Goal: Task Accomplishment & Management: Use online tool/utility

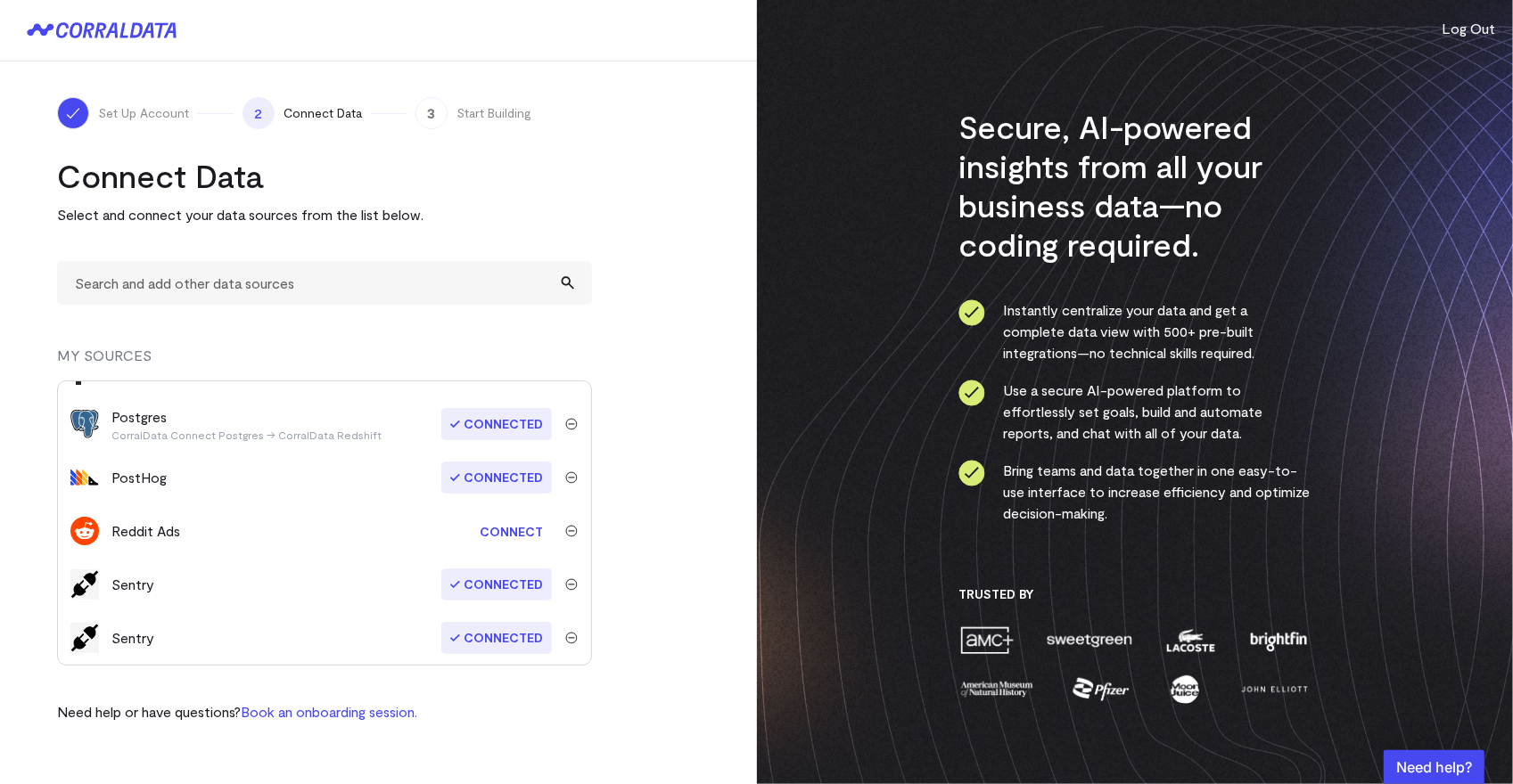
scroll to position [388, 0]
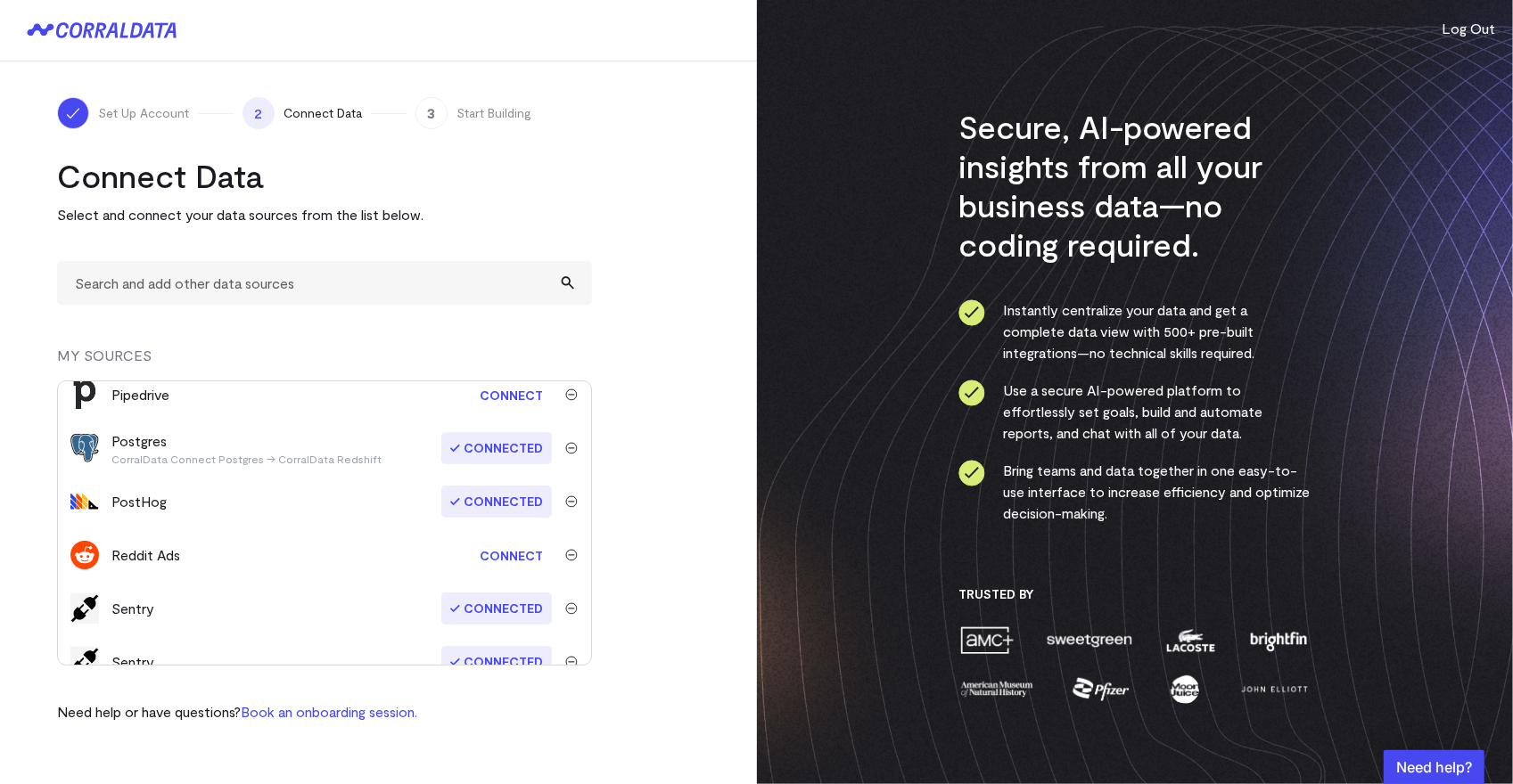
click at [569, 502] on img "submit" at bounding box center [572, 502] width 13 height 13
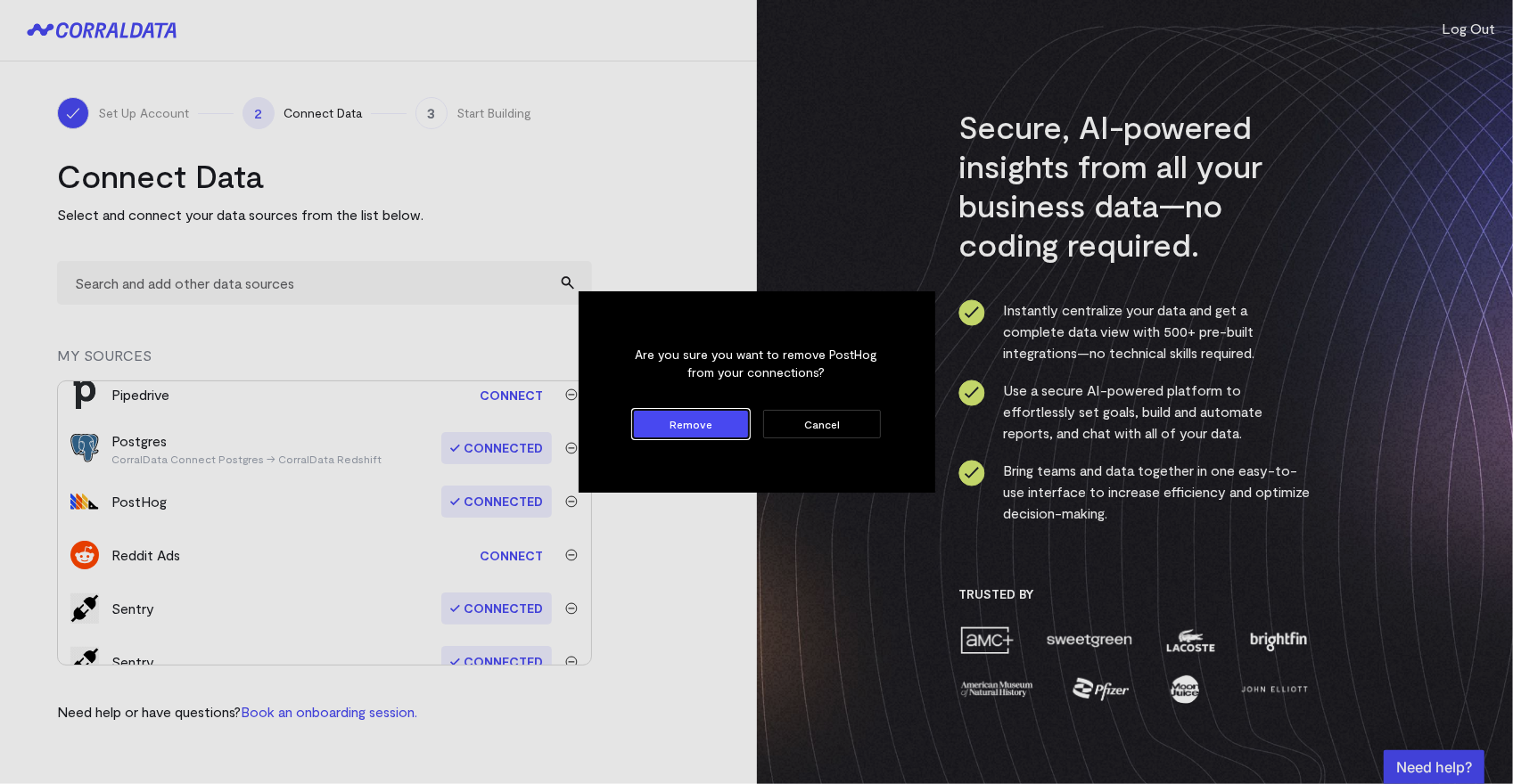
click at [714, 429] on button "Remove" at bounding box center [692, 424] width 117 height 29
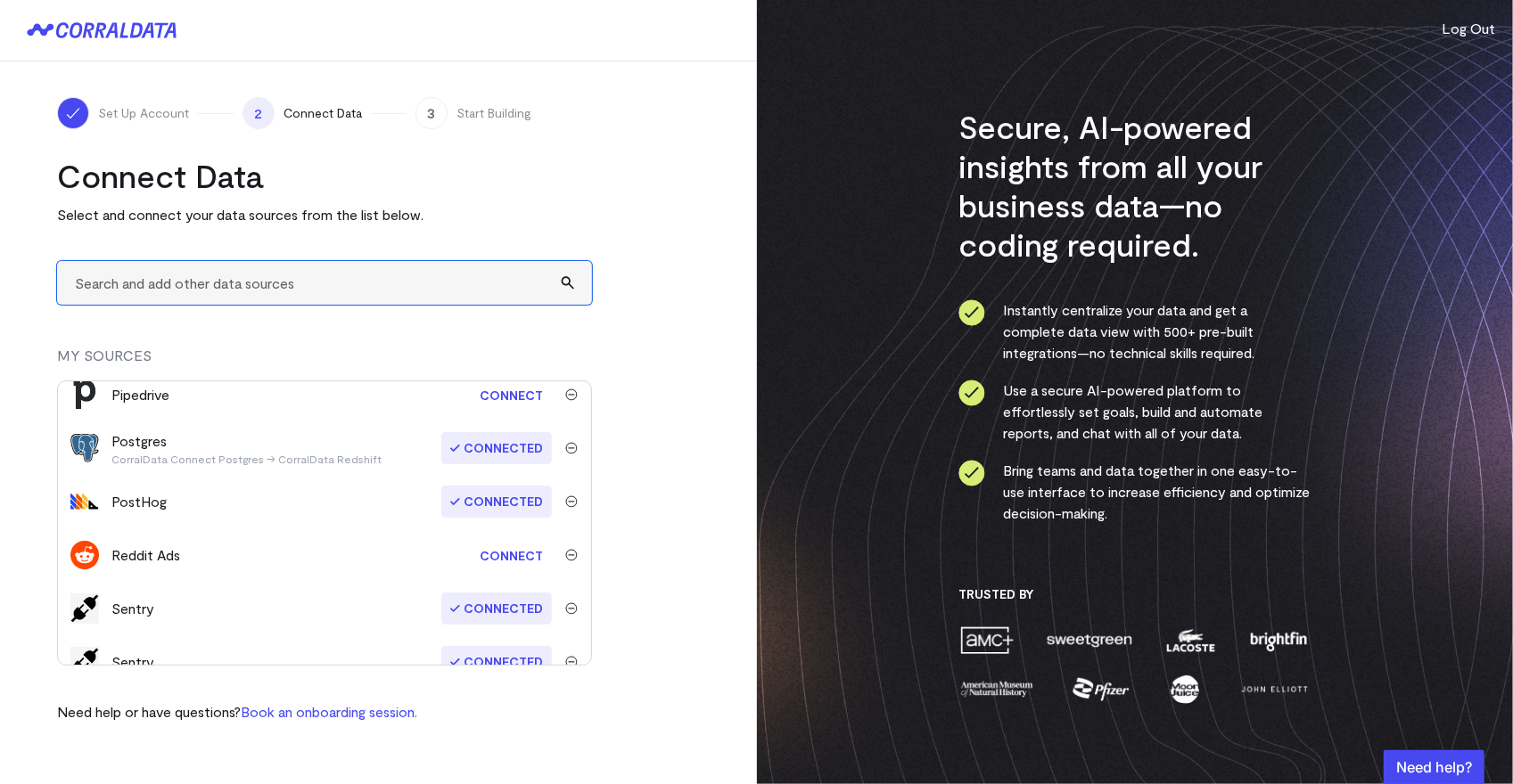
click at [275, 283] on input "text" at bounding box center [324, 283] width 535 height 44
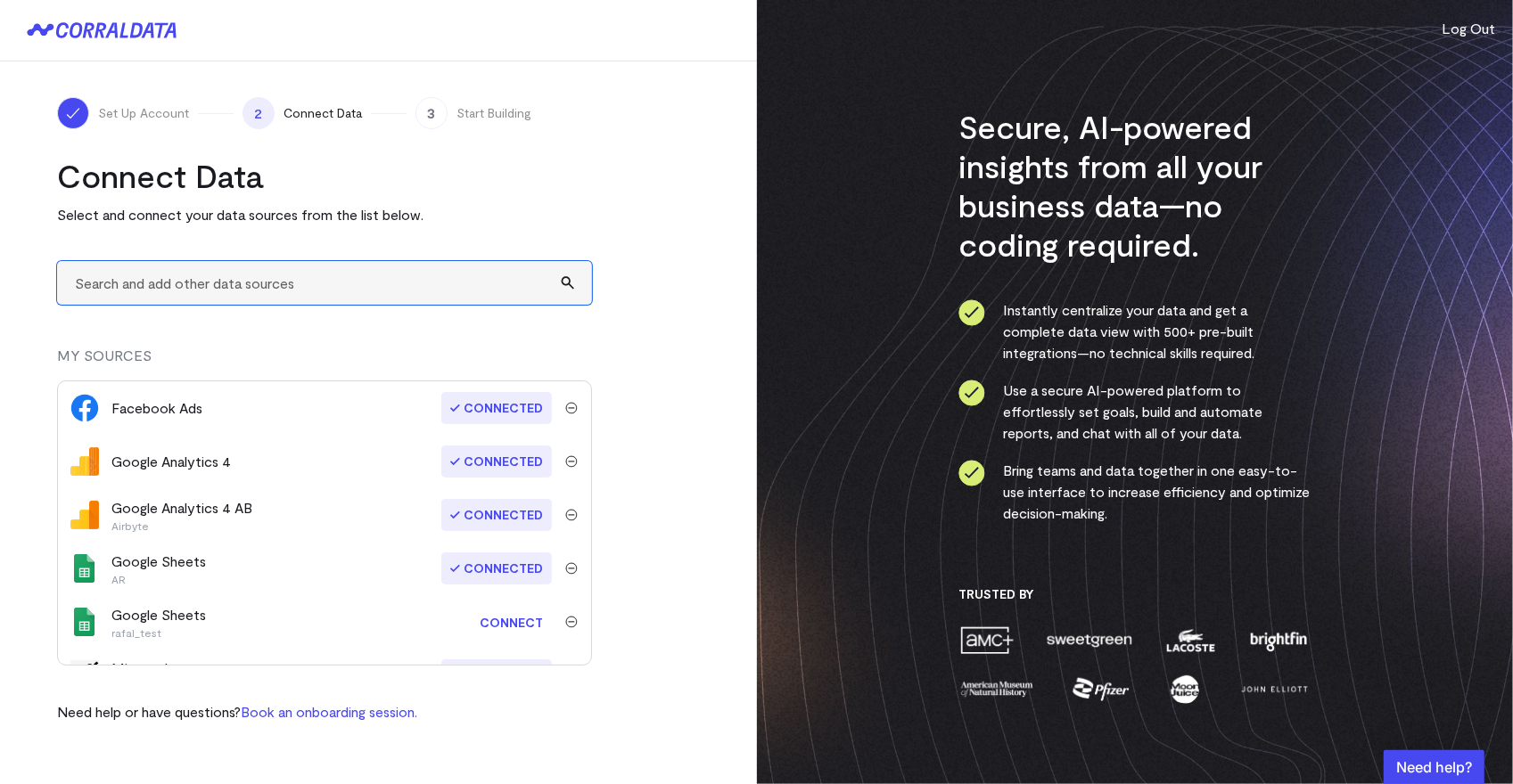
click at [378, 295] on input "text" at bounding box center [324, 283] width 535 height 44
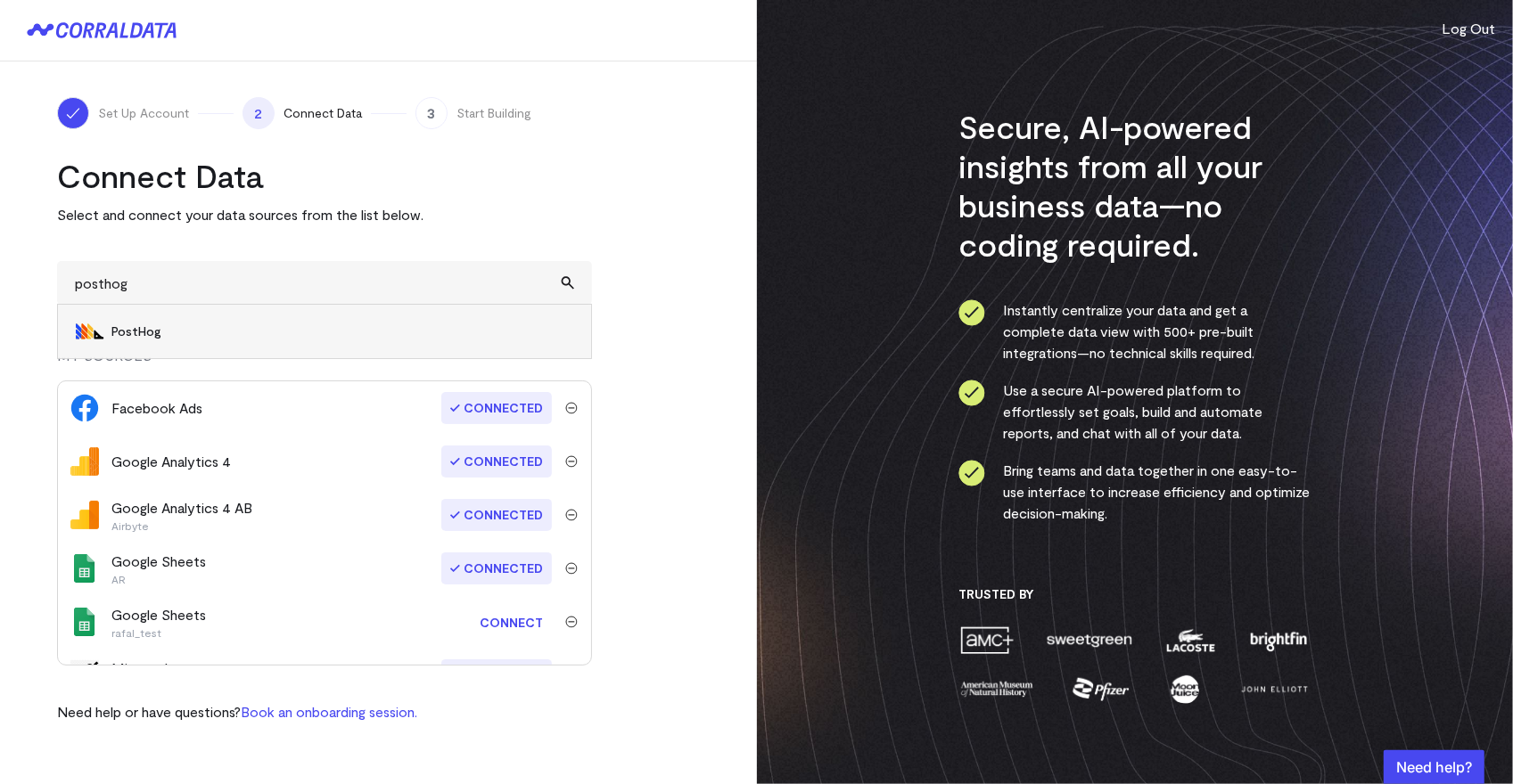
click at [140, 325] on span "PostHog" at bounding box center [342, 332] width 462 height 18
type input "PostHog"
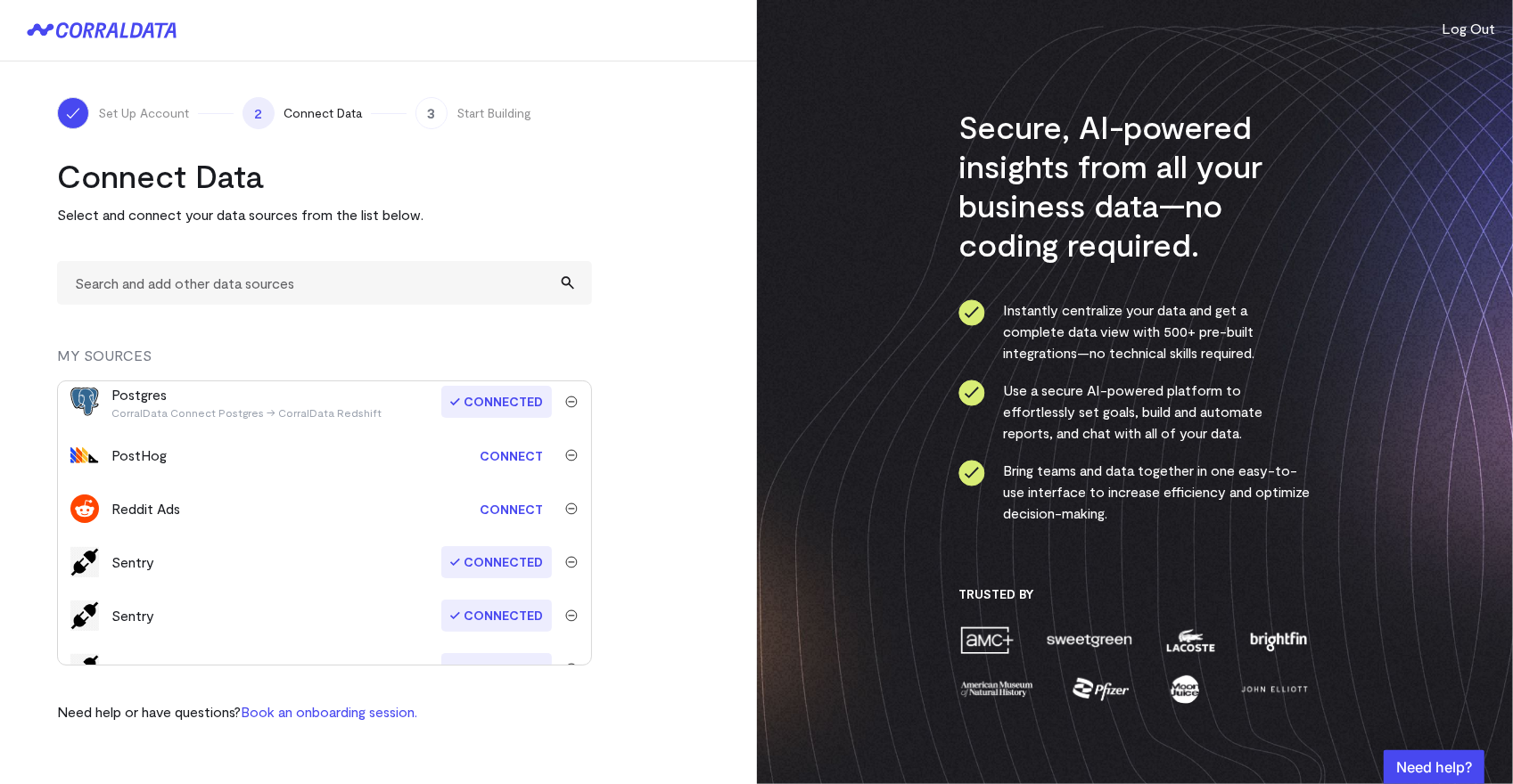
scroll to position [377, 0]
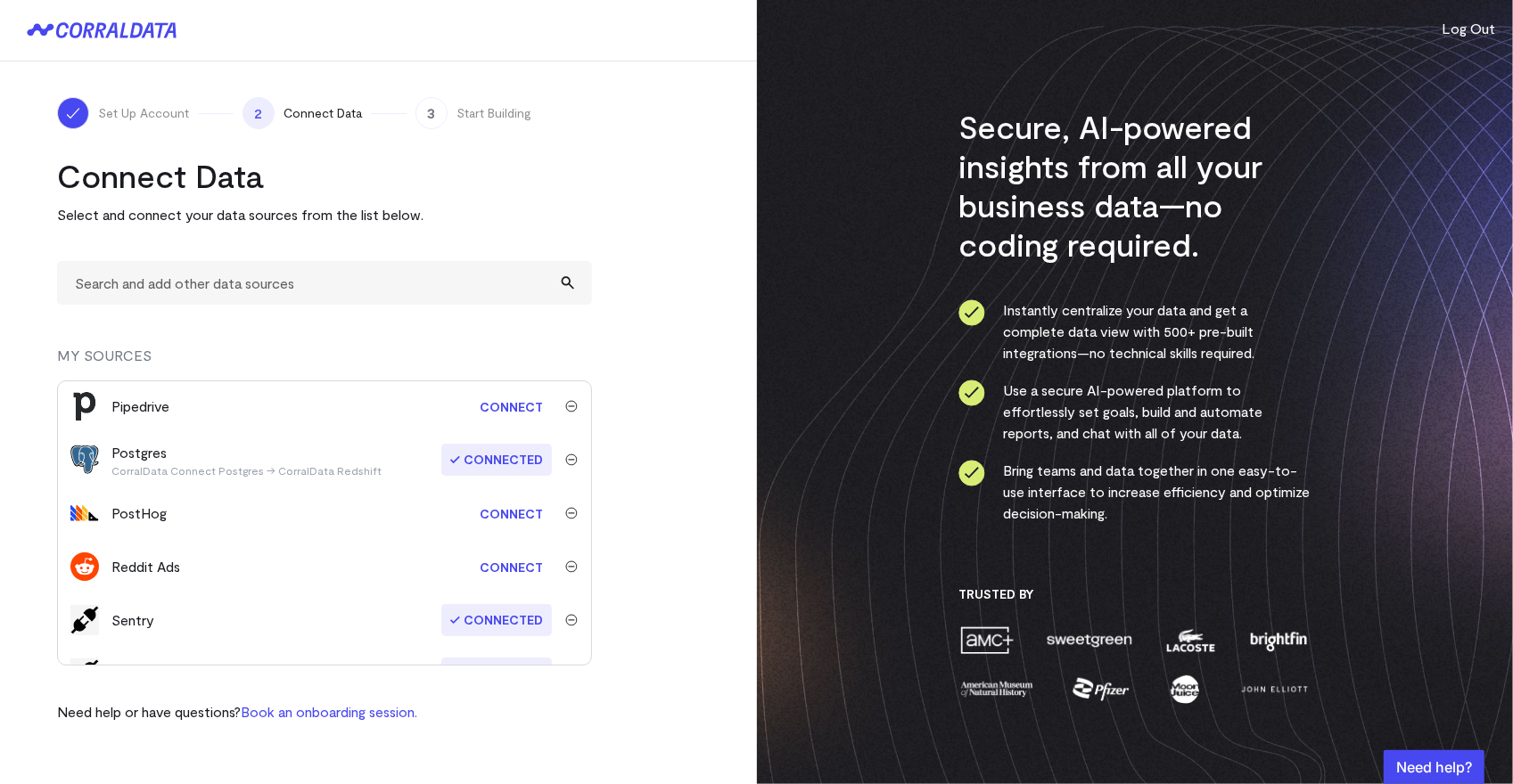
click at [507, 518] on link "Connect" at bounding box center [512, 514] width 82 height 33
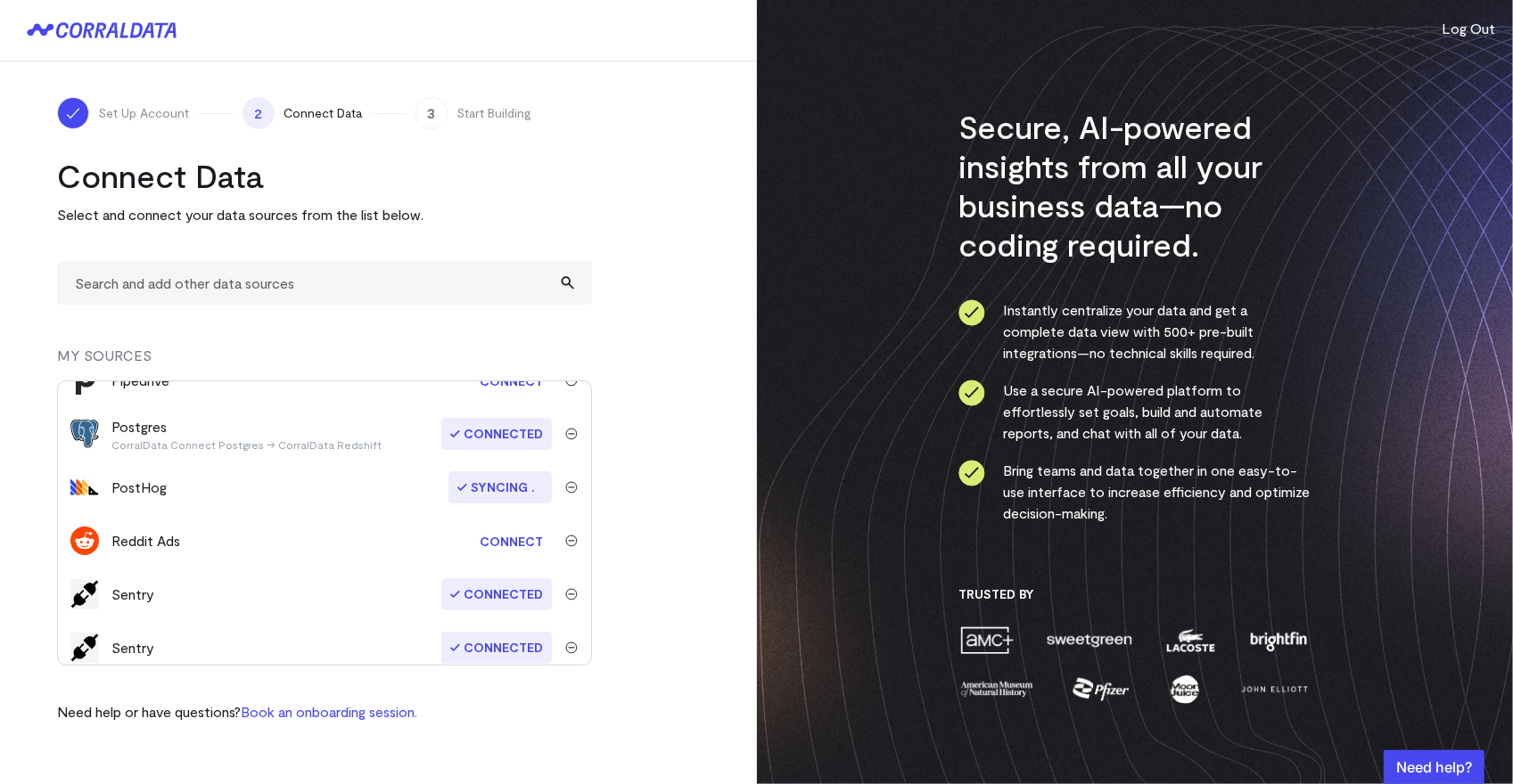
scroll to position [403, 0]
